Goal: Information Seeking & Learning: Learn about a topic

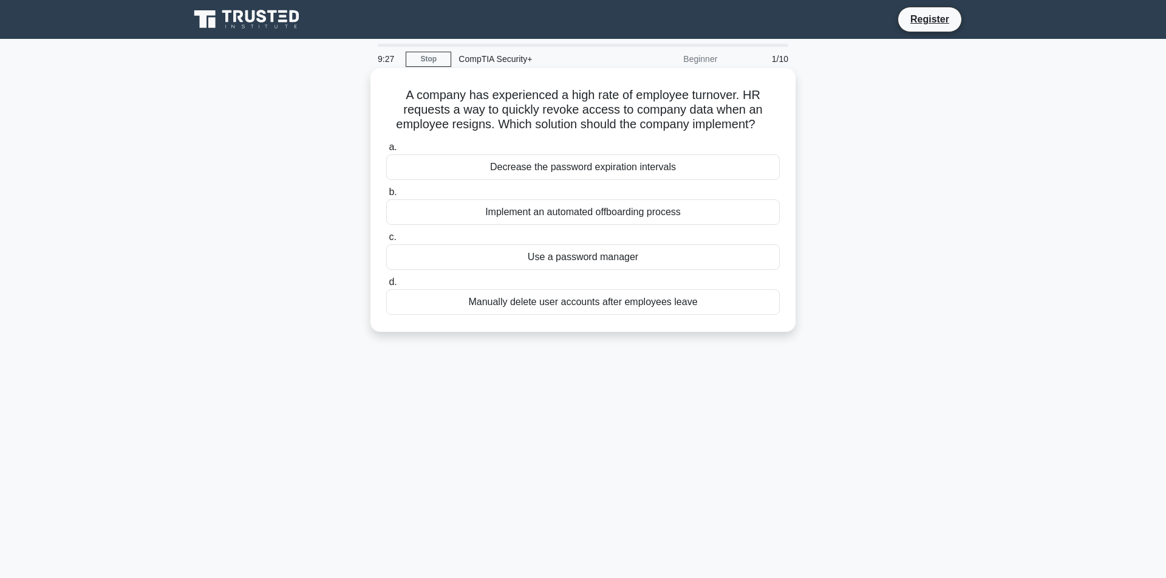
click at [567, 225] on div "Implement an automated offboarding process" at bounding box center [583, 212] width 394 height 26
click at [386, 196] on input "b. Implement an automated offboarding process" at bounding box center [386, 192] width 0 height 8
click at [584, 270] on div "Implementing a Media Sanitization and Disposal Policy" at bounding box center [583, 257] width 394 height 26
click at [386, 241] on input "c. Implementing a Media Sanitization and Disposal Policy" at bounding box center [386, 237] width 0 height 8
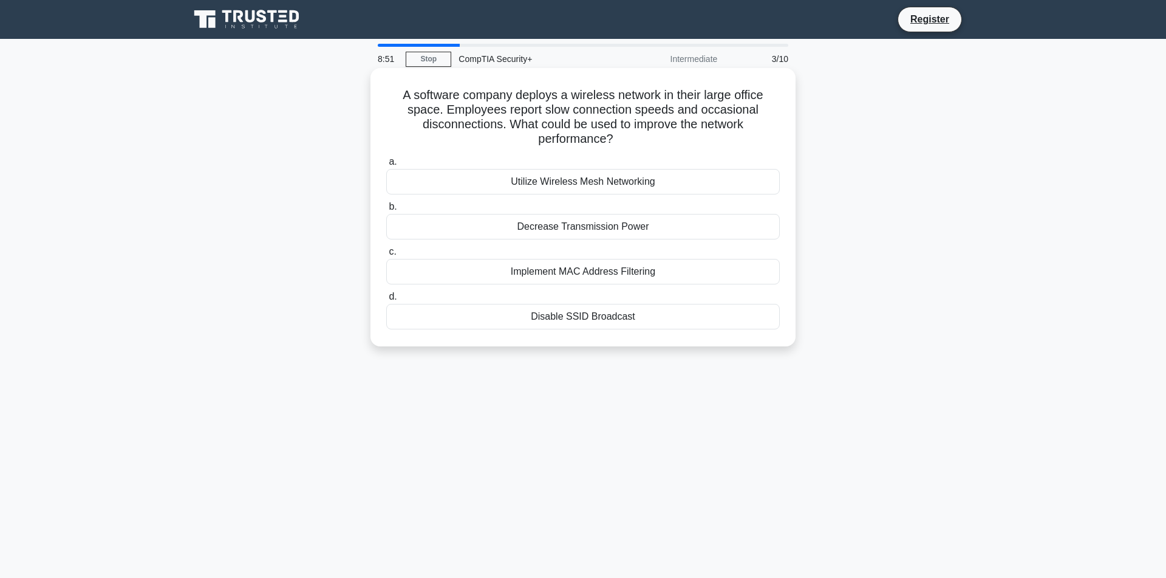
click at [553, 188] on div "Utilize Wireless Mesh Networking" at bounding box center [583, 182] width 394 height 26
click at [386, 166] on input "a. Utilize Wireless Mesh Networking" at bounding box center [386, 162] width 0 height 8
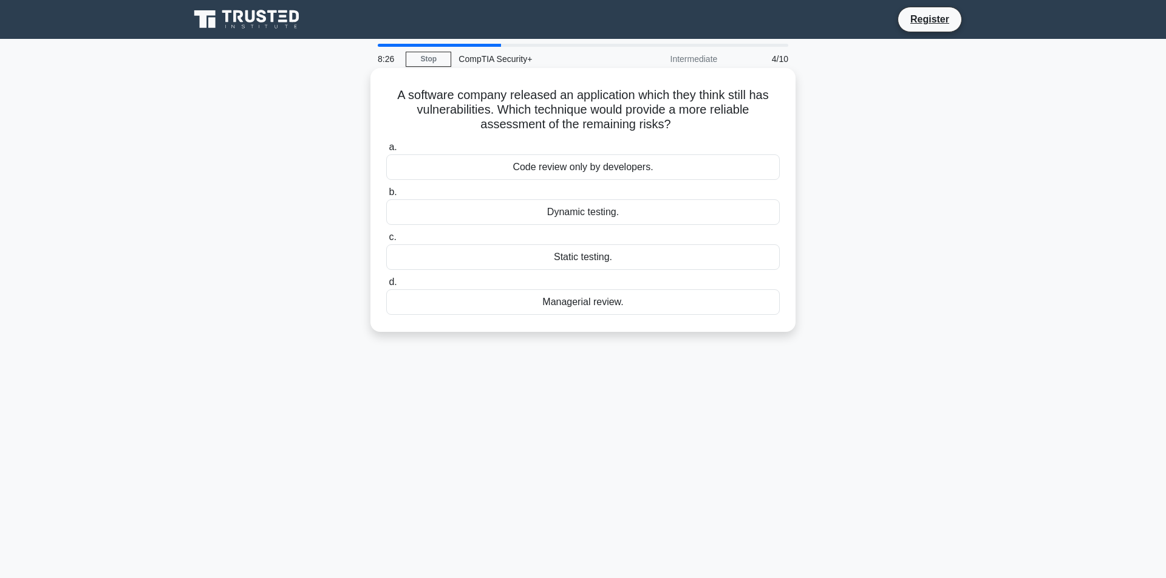
click at [569, 306] on div "Managerial review." at bounding box center [583, 302] width 394 height 26
click at [386, 286] on input "d. Managerial review." at bounding box center [386, 282] width 0 height 8
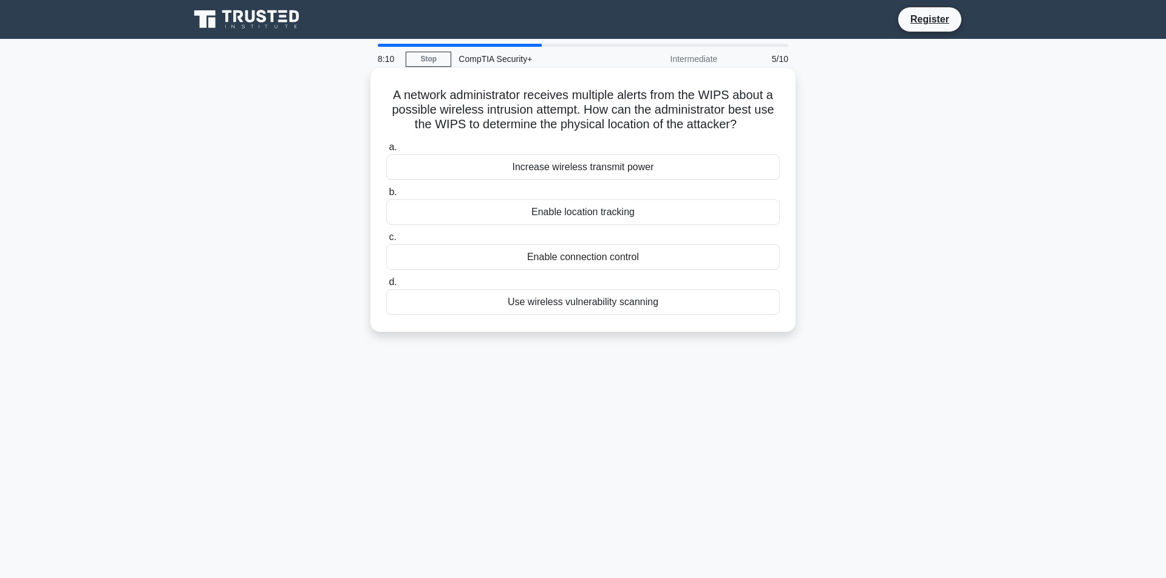
click at [590, 225] on div "Enable location tracking" at bounding box center [583, 212] width 394 height 26
click at [386, 196] on input "b. Enable location tracking" at bounding box center [386, 192] width 0 height 8
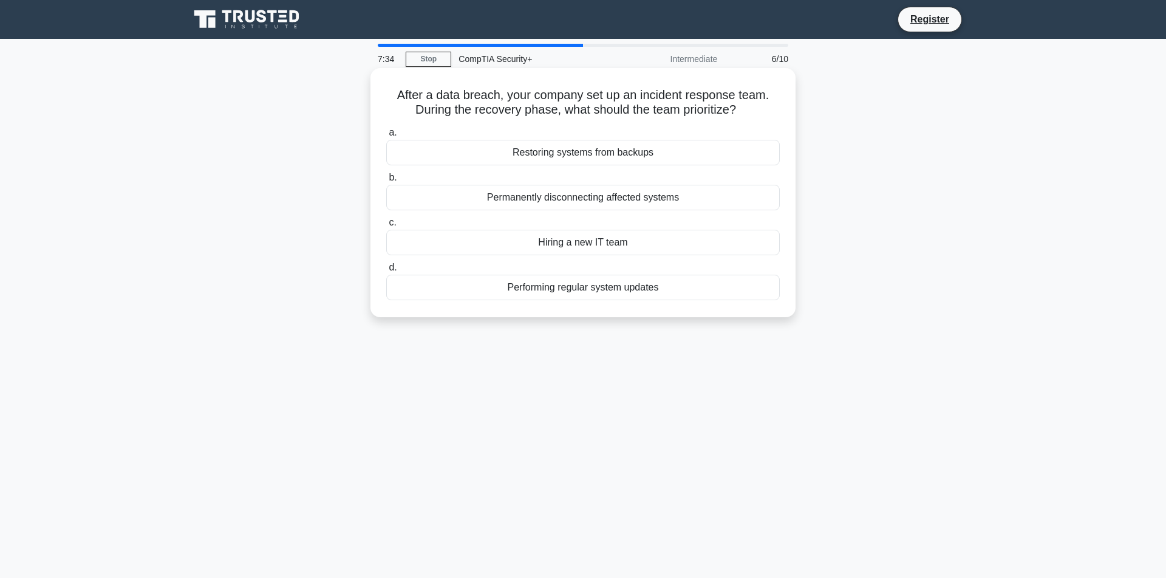
click at [565, 199] on div "Permanently disconnecting affected systems" at bounding box center [583, 198] width 394 height 26
click at [386, 182] on input "b. Permanently disconnecting affected systems" at bounding box center [386, 178] width 0 height 8
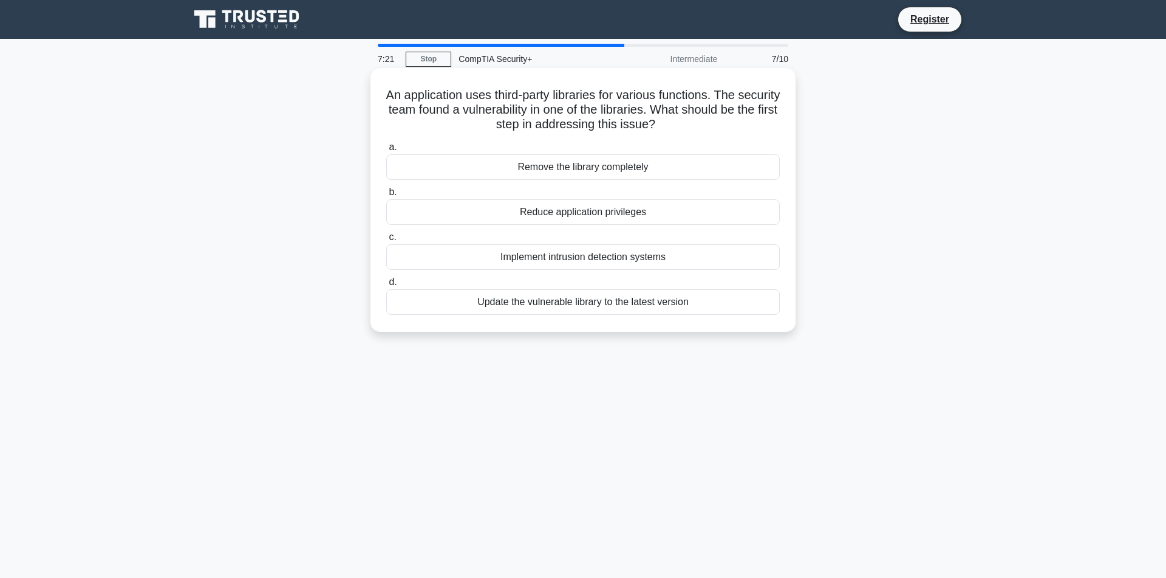
click at [543, 308] on div "Update the vulnerable library to the latest version" at bounding box center [583, 302] width 394 height 26
click at [386, 286] on input "d. Update the vulnerable library to the latest version" at bounding box center [386, 282] width 0 height 8
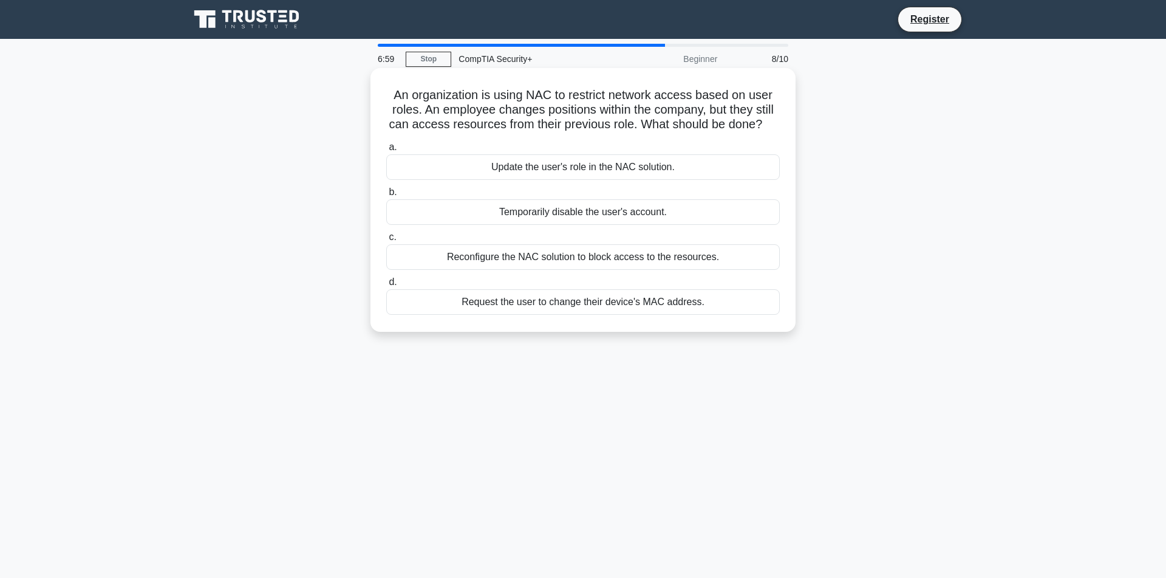
click at [547, 180] on div "Update the user's role in the NAC solution." at bounding box center [583, 167] width 394 height 26
click at [386, 151] on input "a. Update the user's role in the NAC solution." at bounding box center [386, 147] width 0 height 8
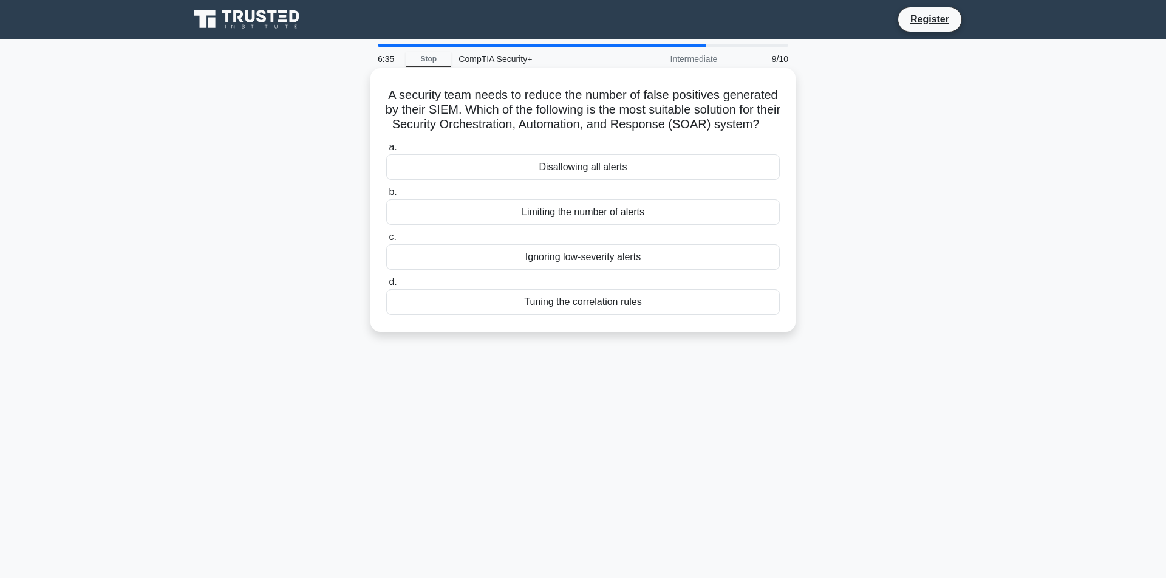
click at [558, 315] on div "Tuning the correlation rules" at bounding box center [583, 302] width 394 height 26
click at [386, 286] on input "d. Tuning the correlation rules" at bounding box center [386, 282] width 0 height 8
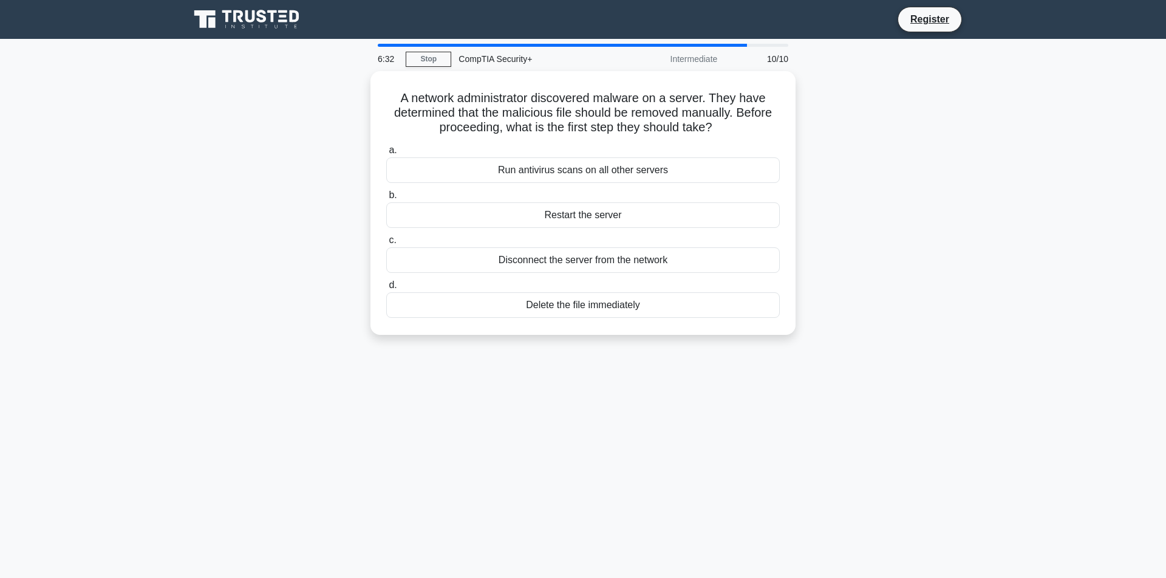
click at [598, 400] on div "6:32 Stop CompTIA Security+ Intermediate 10/10 A network administrator discover…" at bounding box center [583, 347] width 802 height 607
click at [564, 263] on div "Disconnect the server from the network" at bounding box center [583, 257] width 394 height 26
click at [386, 241] on input "c. Disconnect the server from the network" at bounding box center [386, 237] width 0 height 8
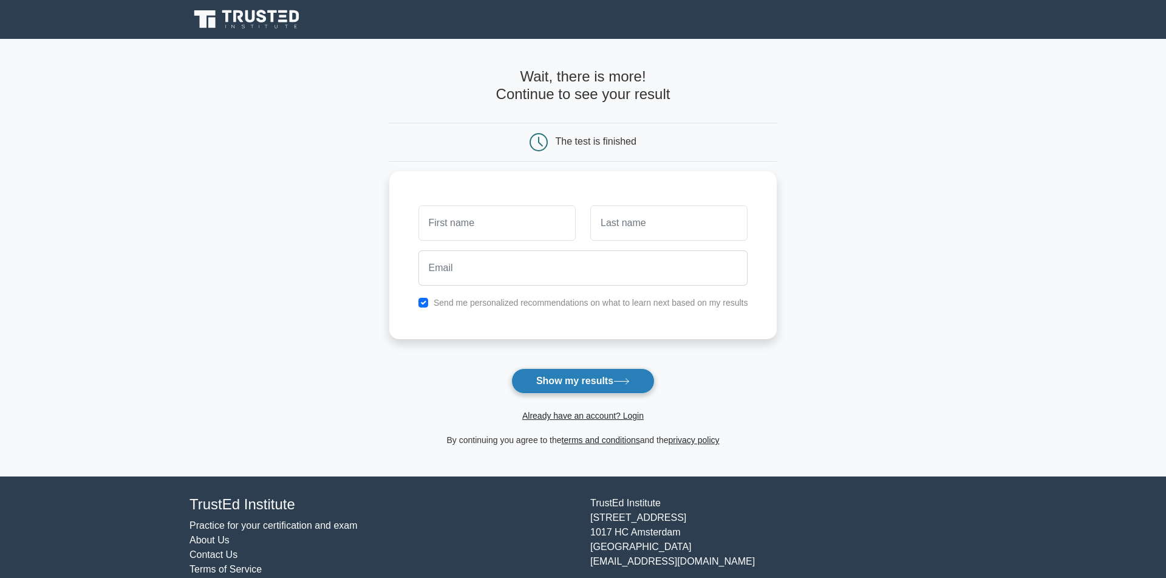
click at [587, 384] on button "Show my results" at bounding box center [582, 381] width 143 height 26
type input "test"
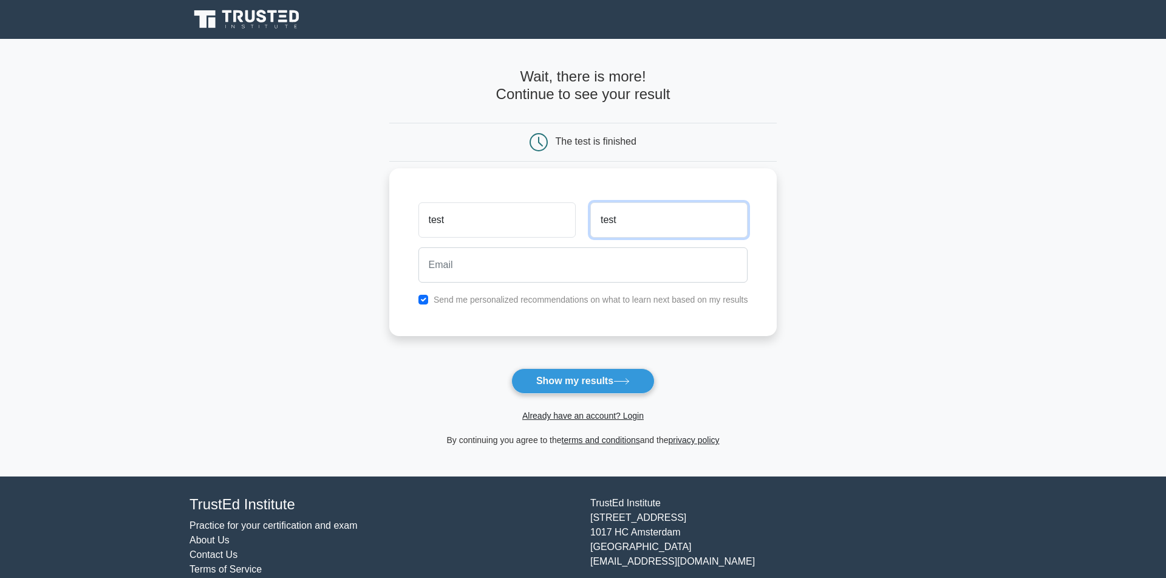
type input "test"
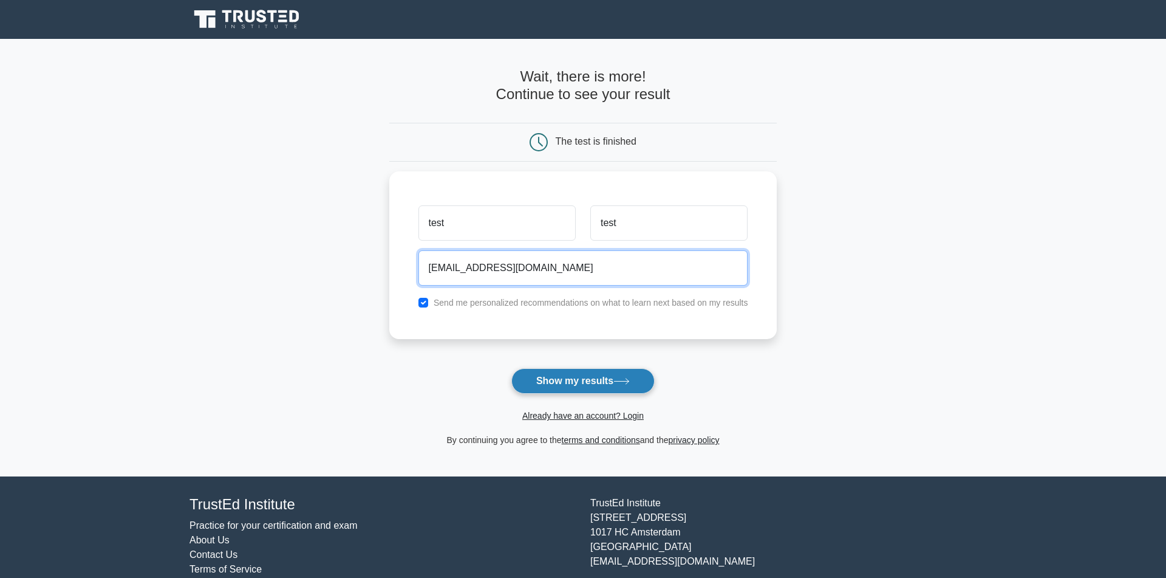
type input "testtest@mailinator.com"
click at [571, 376] on button "Show my results" at bounding box center [582, 381] width 143 height 26
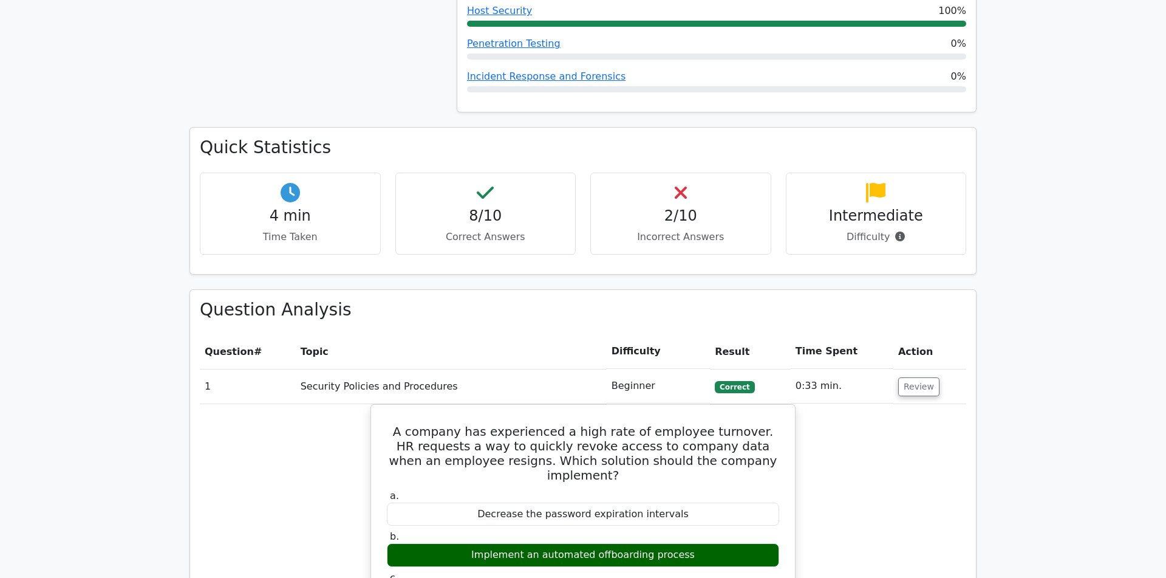
scroll to position [842, 0]
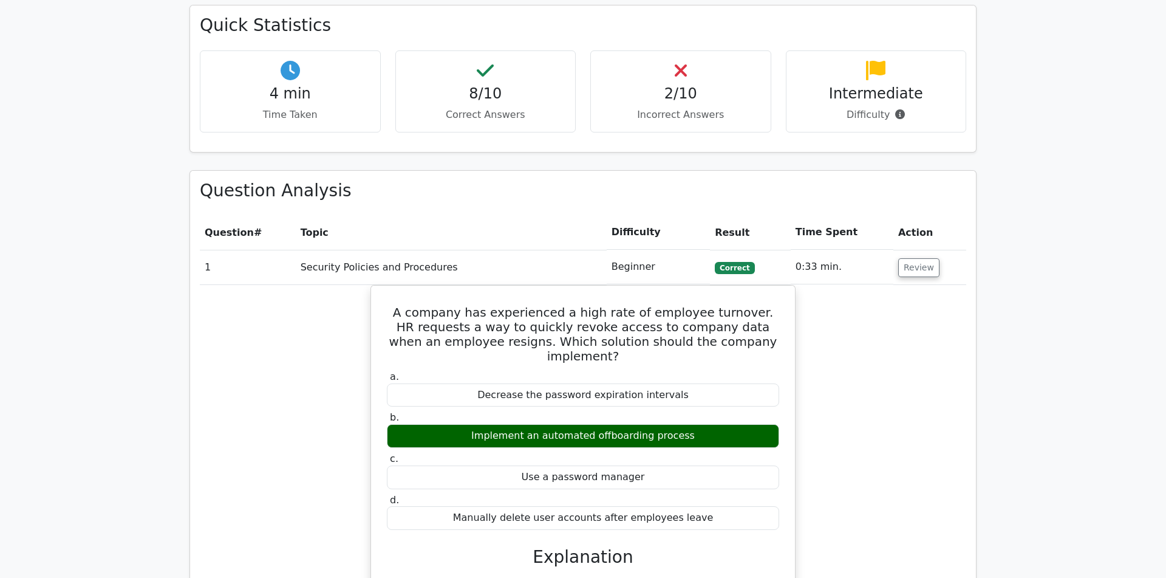
click at [661, 108] on p "Incorrect Answers" at bounding box center [681, 115] width 160 height 15
click at [1158, 290] on main "image/svg+xml Go Premium CompTIA Security+ Preparation Package (2025) 1241 Supe…" at bounding box center [583, 342] width 1166 height 2290
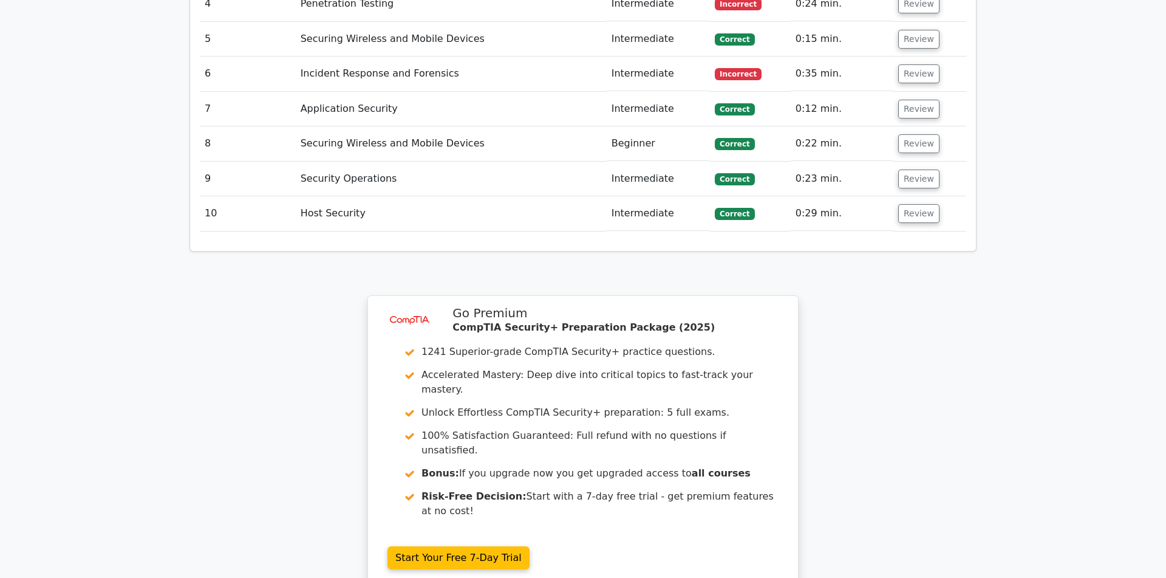
scroll to position [1454, 0]
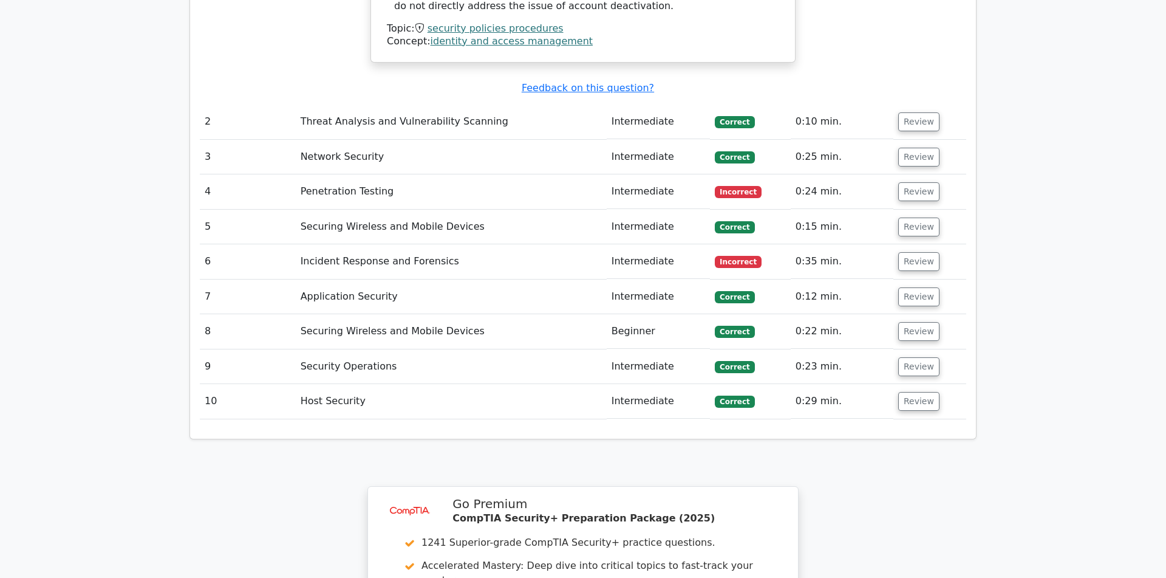
click at [384, 244] on td "Incident Response and Forensics" at bounding box center [451, 261] width 311 height 35
click at [927, 182] on button "Review" at bounding box center [918, 191] width 41 height 19
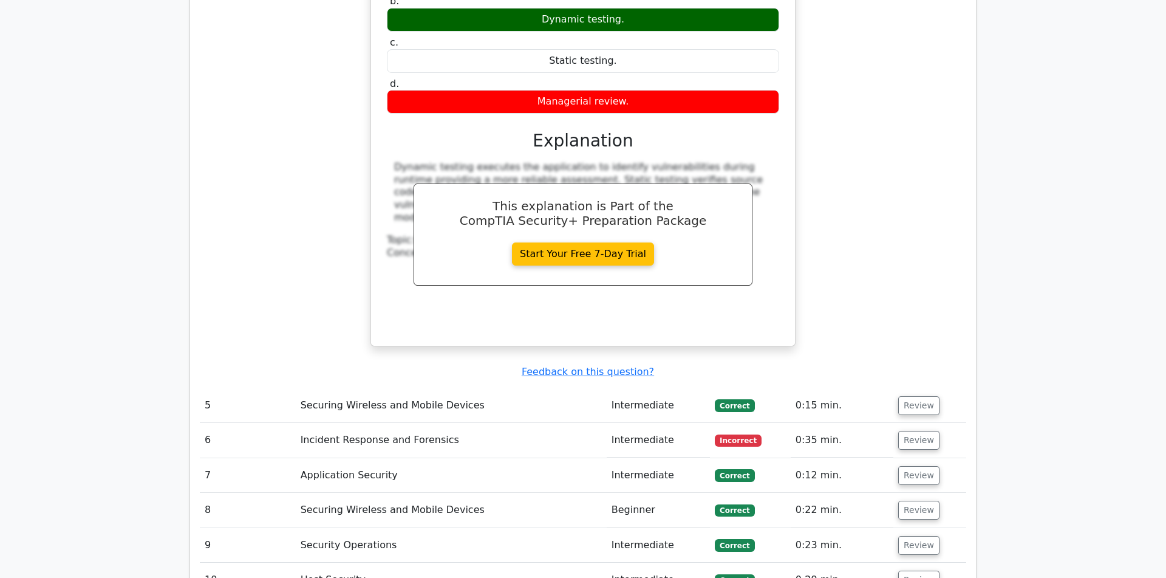
scroll to position [1981, 0]
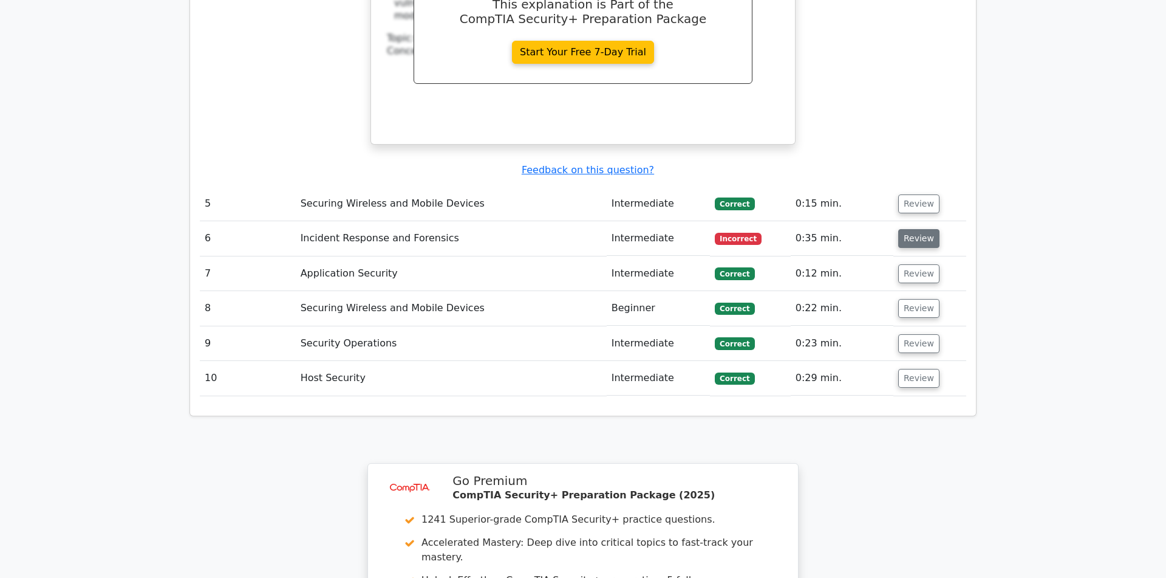
click at [914, 229] on button "Review" at bounding box center [918, 238] width 41 height 19
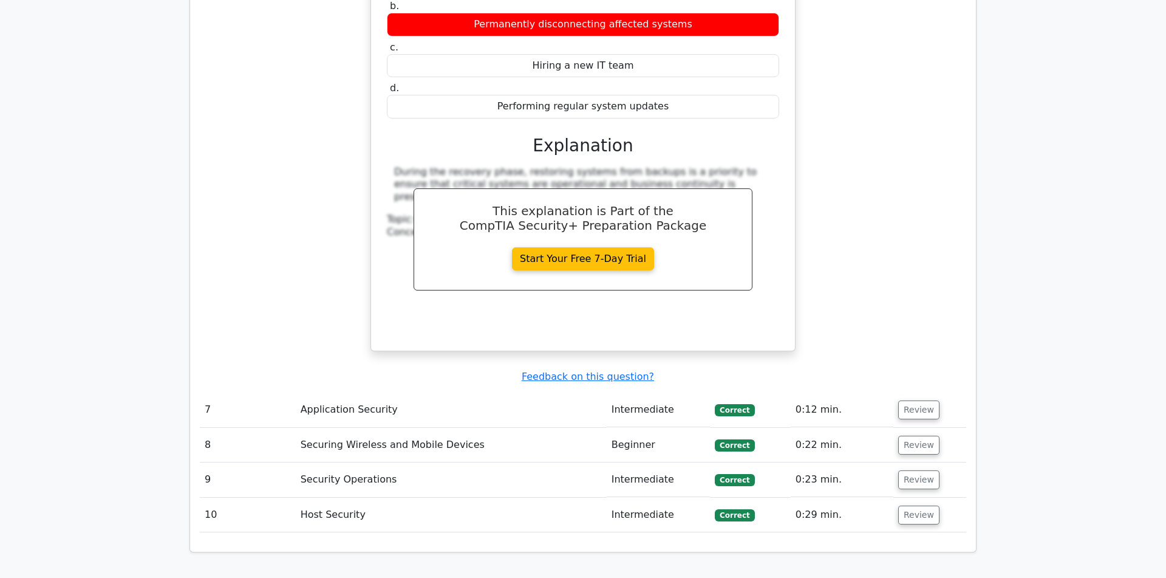
scroll to position [2814, 0]
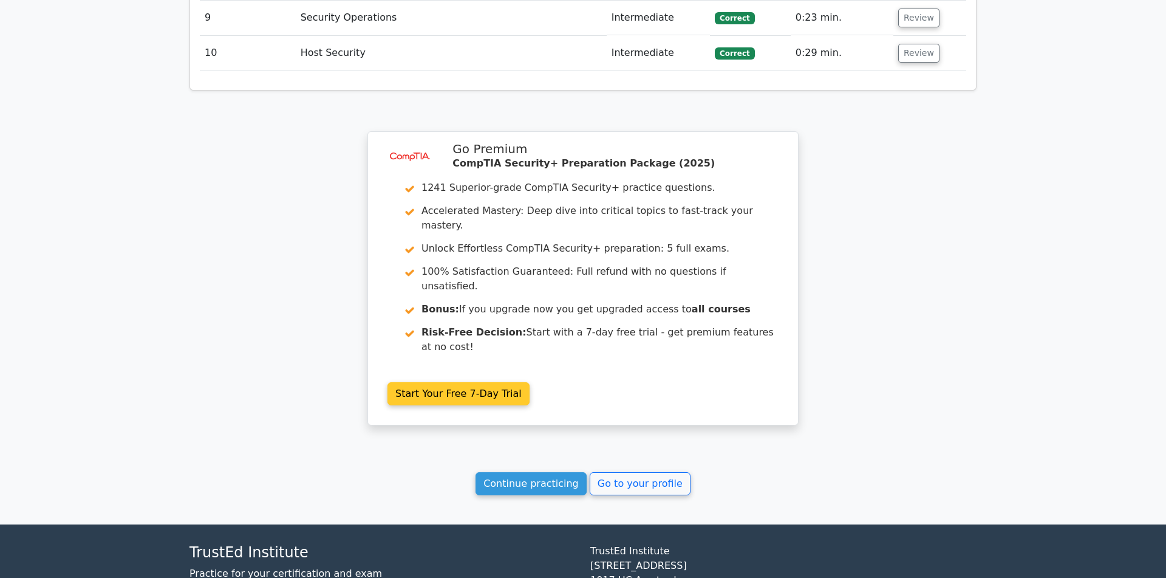
click at [435, 382] on link "Start Your Free 7-Day Trial" at bounding box center [459, 393] width 142 height 23
